Goal: Task Accomplishment & Management: Manage account settings

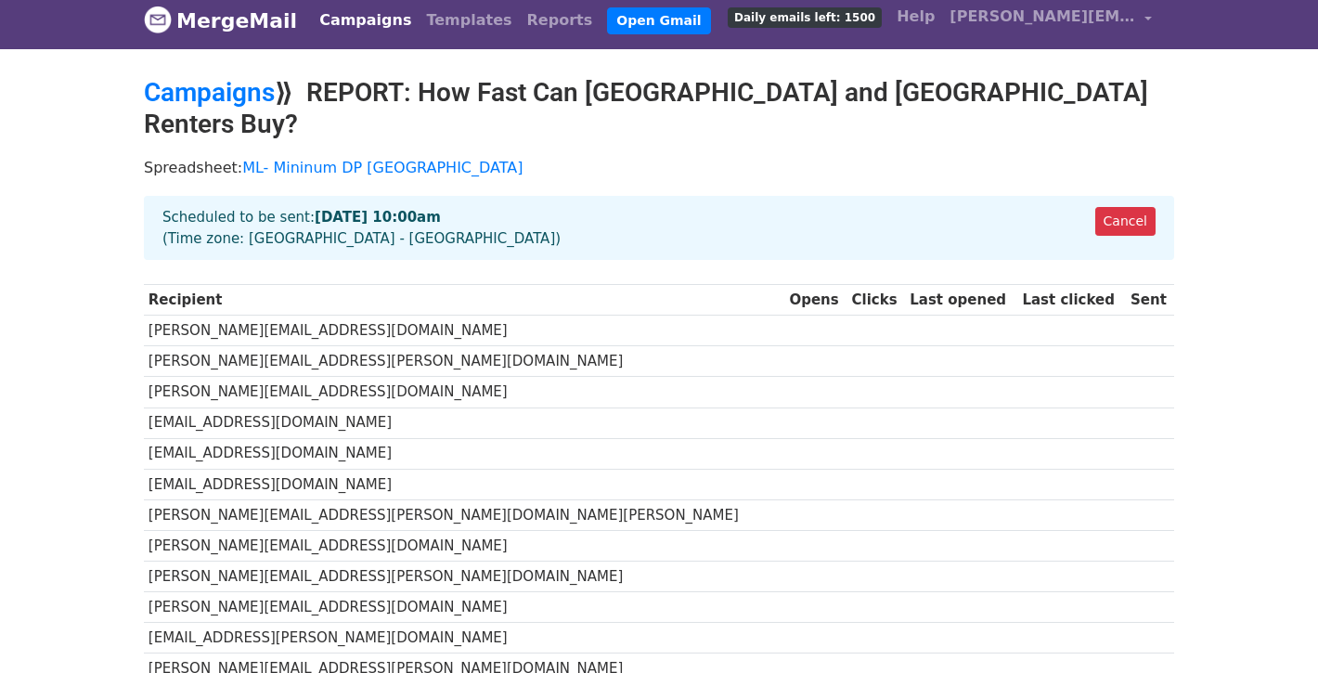
scroll to position [5, 0]
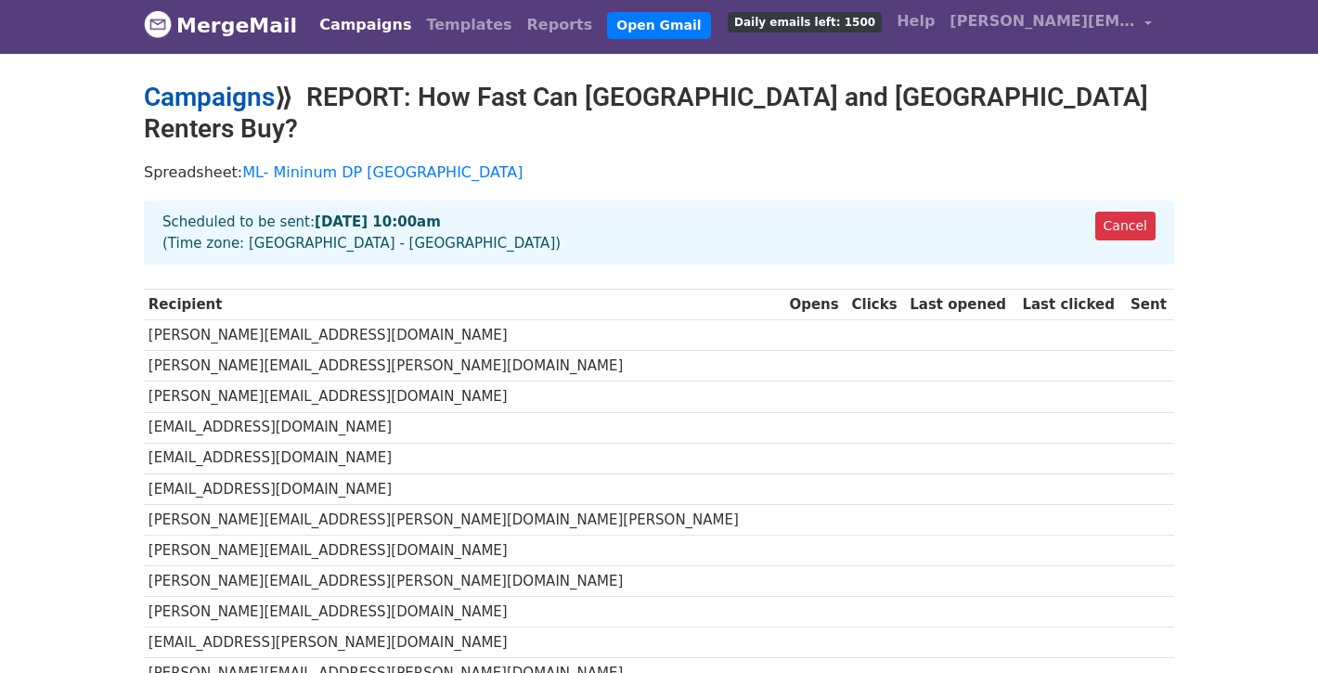
click at [227, 97] on link "Campaigns" at bounding box center [209, 97] width 131 height 31
